Goal: Information Seeking & Learning: Learn about a topic

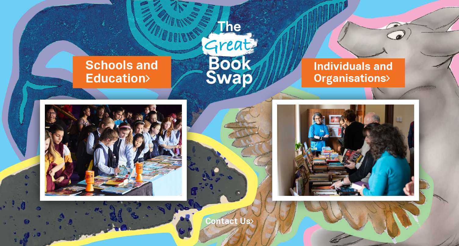
click at [115, 70] on link "Schools and Education" at bounding box center [122, 72] width 73 height 30
click at [136, 66] on link "Schools and Education" at bounding box center [122, 72] width 73 height 30
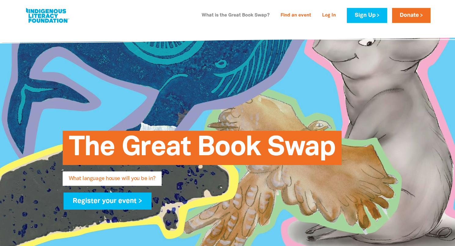
type input "yvonneb@shearwater.nsw.edu.au"
click at [245, 13] on link "What is the Great Book Swap?" at bounding box center [235, 16] width 75 height 10
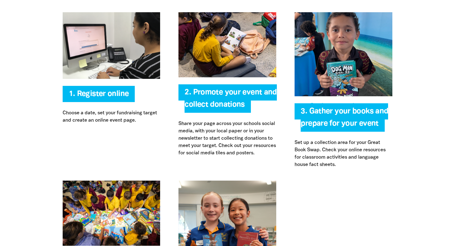
scroll to position [1324, 0]
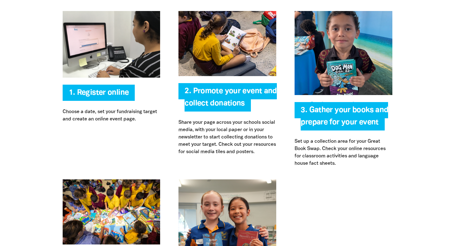
click at [231, 90] on span "2. Promote your event and collect donations" at bounding box center [230, 100] width 92 height 24
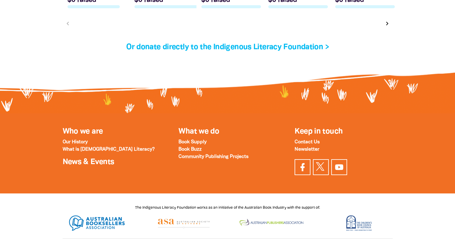
scroll to position [2153, 0]
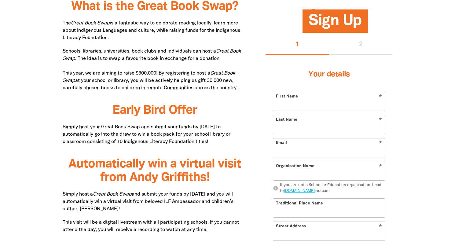
type input "yvonneb@shearwater.nsw.edu.au"
